Goal: Communication & Community: Share content

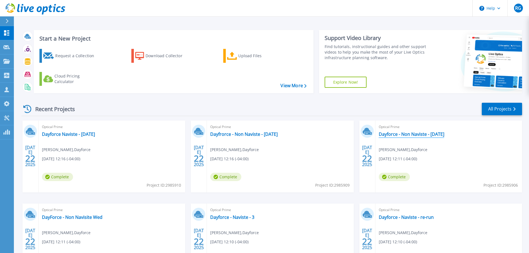
click at [420, 137] on link "Dayforce - Non Naviste - [DATE]" at bounding box center [412, 134] width 66 height 6
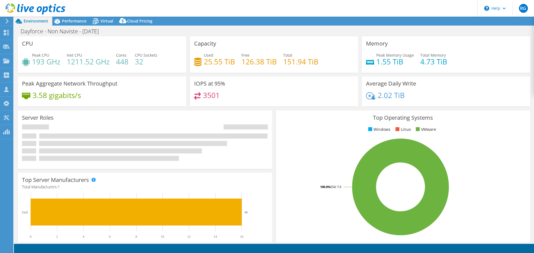
select select "USD"
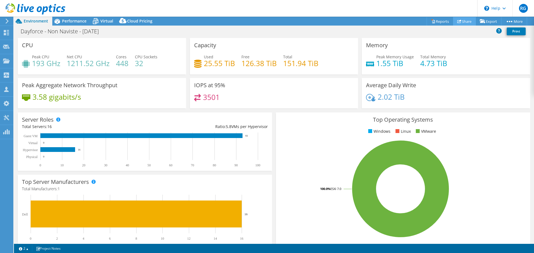
click at [462, 22] on link "Share" at bounding box center [464, 21] width 23 height 9
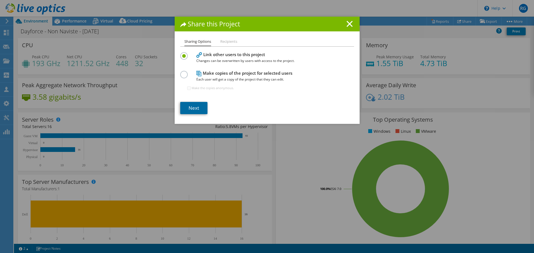
click at [198, 112] on link "Next" at bounding box center [193, 108] width 27 height 12
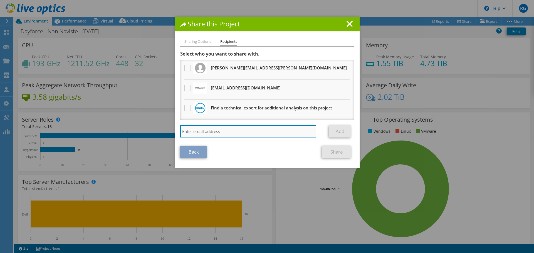
click at [250, 134] on input "search" at bounding box center [248, 131] width 136 height 12
type input "Fernando_Sahagun@shi.com"
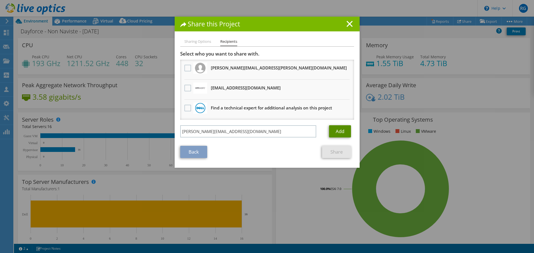
click at [341, 134] on link "Add" at bounding box center [340, 131] width 22 height 12
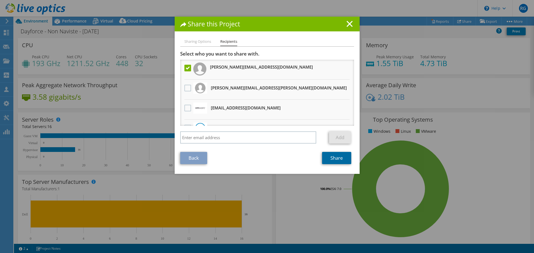
click at [333, 160] on link "Share" at bounding box center [336, 158] width 29 height 12
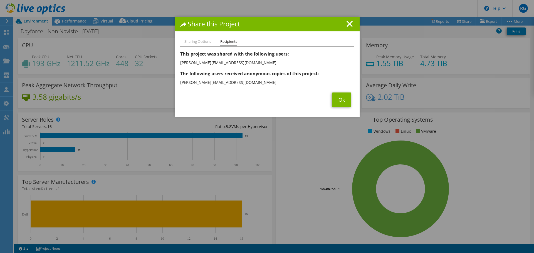
click at [198, 41] on li "Sharing Options" at bounding box center [197, 41] width 27 height 7
click at [343, 101] on link "Ok" at bounding box center [341, 100] width 19 height 14
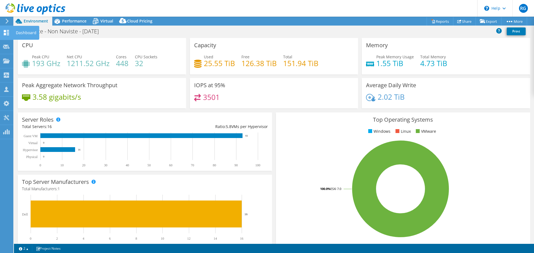
click at [9, 31] on icon at bounding box center [6, 32] width 7 height 5
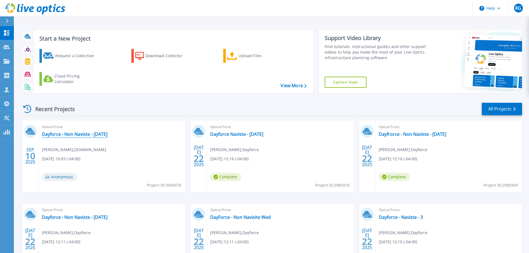
click at [88, 135] on link "Dayforce - Non Naviste - [DATE]" at bounding box center [75, 134] width 66 height 6
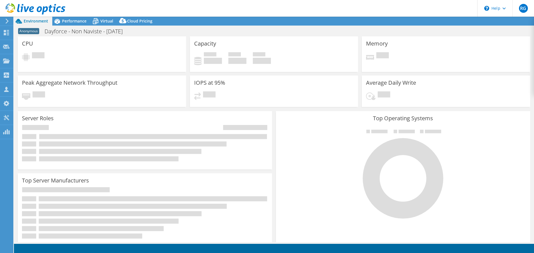
select select "USD"
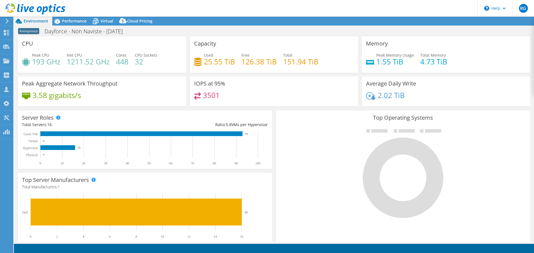
select select "USD"
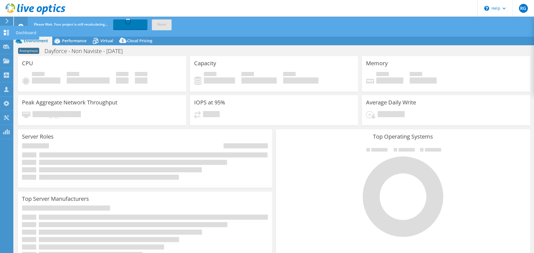
click at [5, 34] on use at bounding box center [6, 32] width 5 height 5
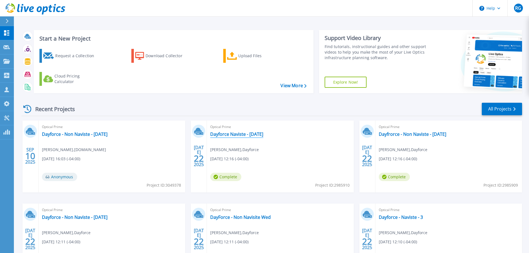
click at [224, 135] on link "Dayforce Naviste - [DATE]" at bounding box center [236, 134] width 53 height 6
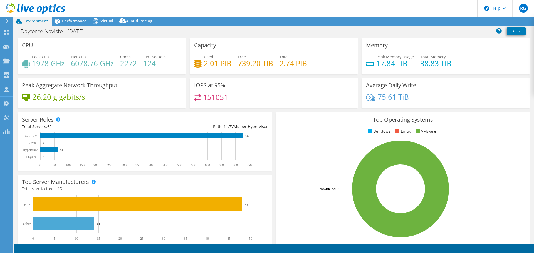
select select "USD"
click at [467, 20] on link "Share" at bounding box center [464, 21] width 23 height 9
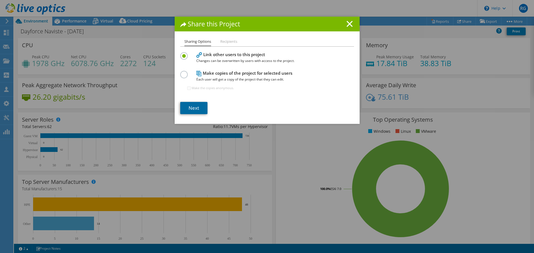
click at [192, 108] on link "Next" at bounding box center [193, 108] width 27 height 12
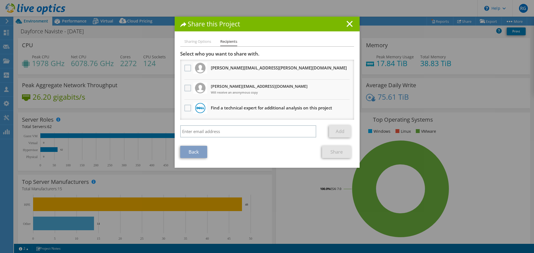
click at [186, 88] on label at bounding box center [188, 88] width 8 height 7
click at [0, 0] on input "checkbox" at bounding box center [0, 0] width 0 height 0
click at [331, 151] on link "Share" at bounding box center [336, 152] width 29 height 12
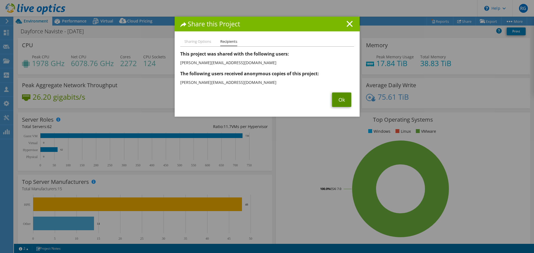
click at [341, 100] on link "Ok" at bounding box center [341, 100] width 19 height 14
